Goal: Find contact information: Find contact information

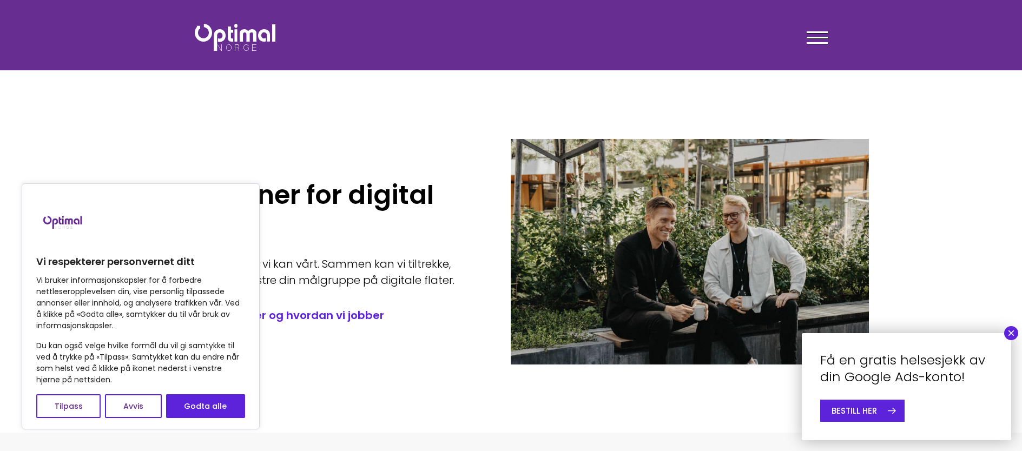
drag, startPoint x: 219, startPoint y: 406, endPoint x: 336, endPoint y: 327, distance: 141.5
click at [219, 406] on button "Godta alle" at bounding box center [205, 406] width 79 height 24
checkbox input "true"
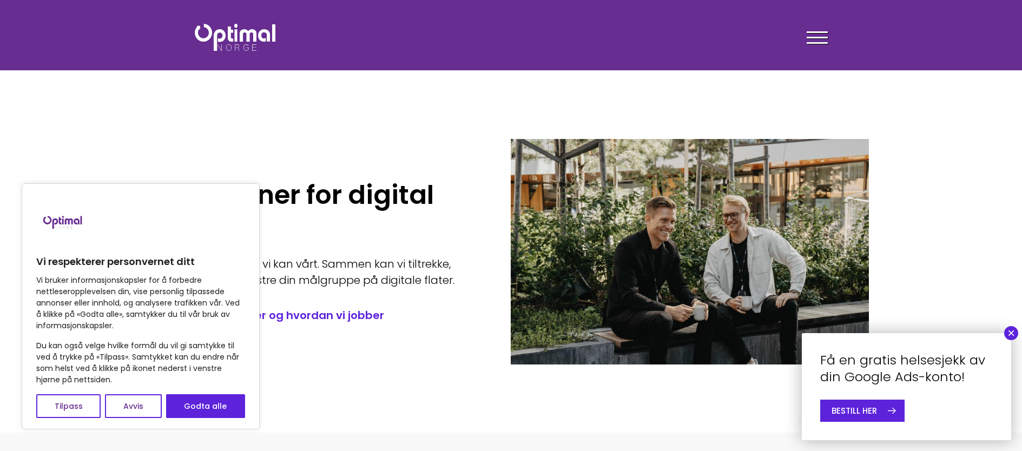
checkbox input "true"
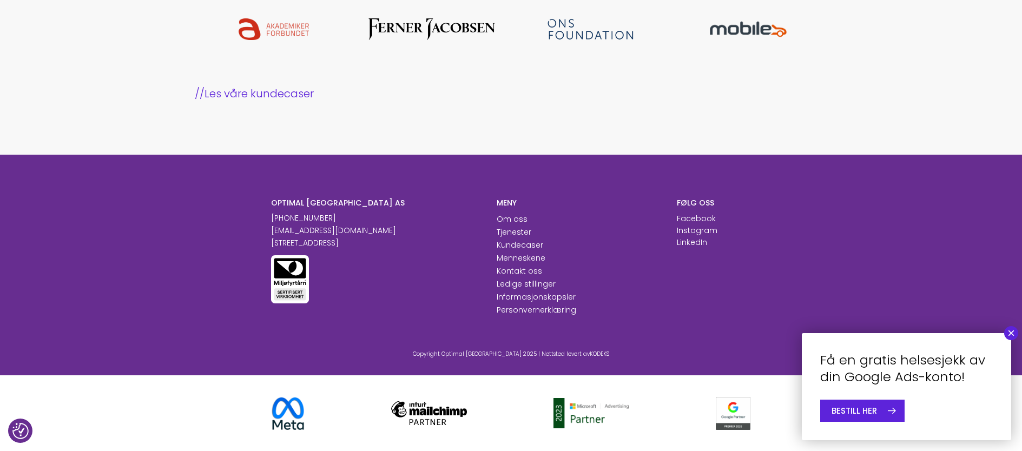
scroll to position [1134, 0]
click at [1014, 333] on button "×" at bounding box center [1011, 333] width 14 height 14
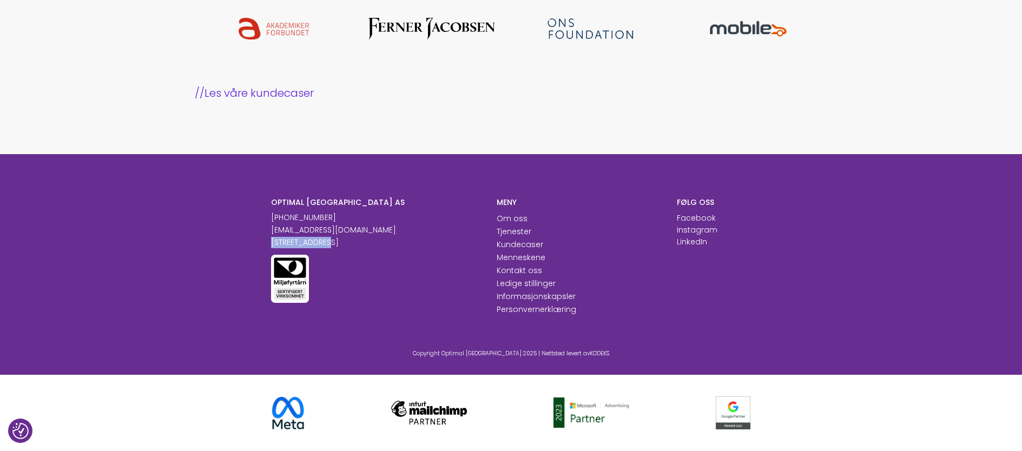
drag, startPoint x: 268, startPoint y: 243, endPoint x: 324, endPoint y: 245, distance: 56.3
click at [324, 245] on div "OPTIMAL [GEOGRAPHIC_DATA] AS [PHONE_NUMBER] [EMAIL_ADDRESS][DOMAIN_NAME] [STREE…" at bounding box center [376, 256] width 226 height 118
copy p "Innspurten 13A"
click at [415, 240] on p "[STREET_ADDRESS]" at bounding box center [375, 242] width 209 height 11
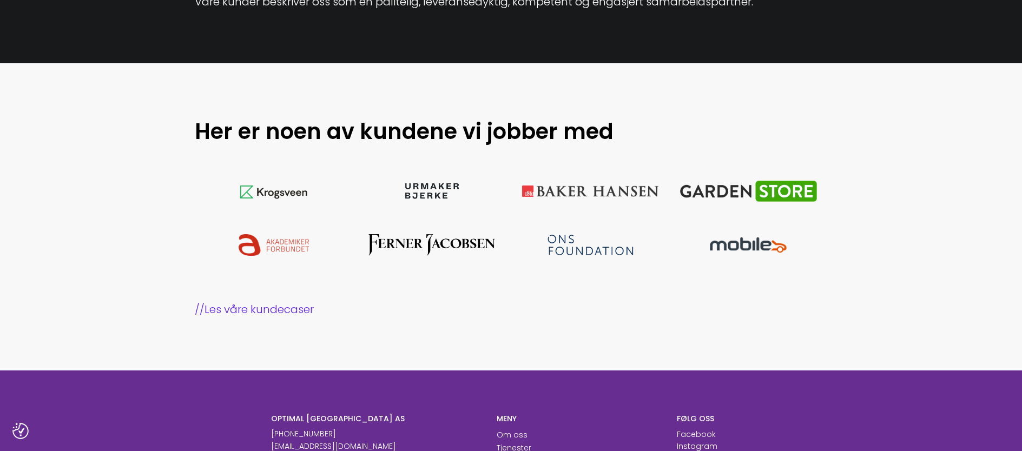
scroll to position [838, 0]
